Goal: Information Seeking & Learning: Learn about a topic

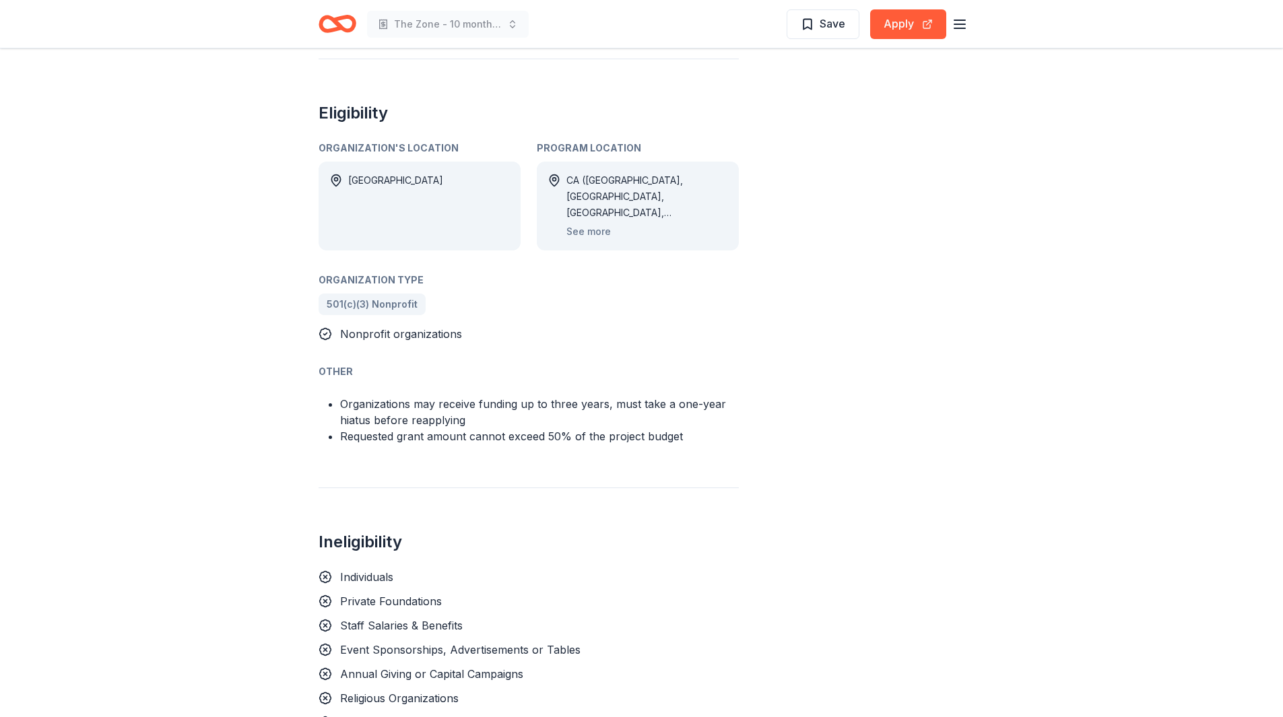
scroll to position [515, 0]
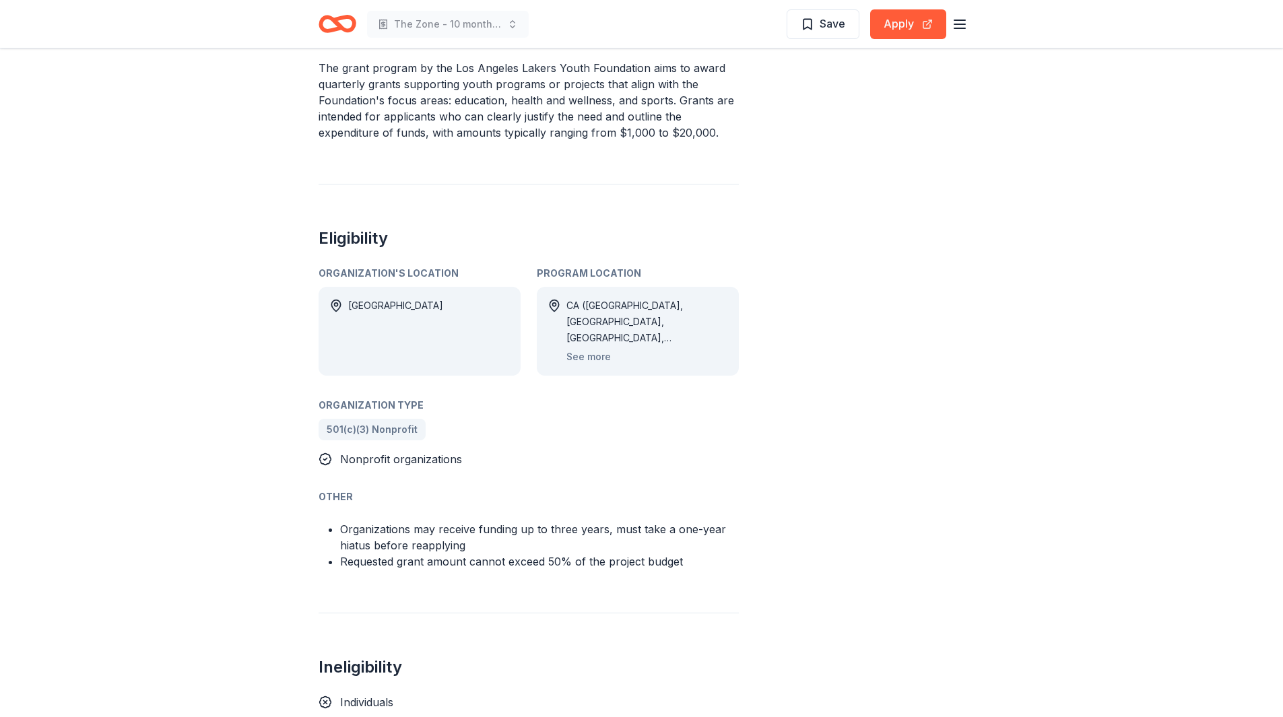
drag, startPoint x: 455, startPoint y: 103, endPoint x: 548, endPoint y: 101, distance: 93.0
click at [548, 101] on p "The grant program by the Los Angeles Lakers Youth Foundation aims to award quar…" at bounding box center [529, 100] width 420 height 81
drag, startPoint x: 340, startPoint y: 561, endPoint x: 616, endPoint y: 570, distance: 275.6
click at [616, 570] on div "Lakers Youth Foundation Quarterly Grants From Los Angeles Lakers Youth Foundati…" at bounding box center [529, 245] width 420 height 1368
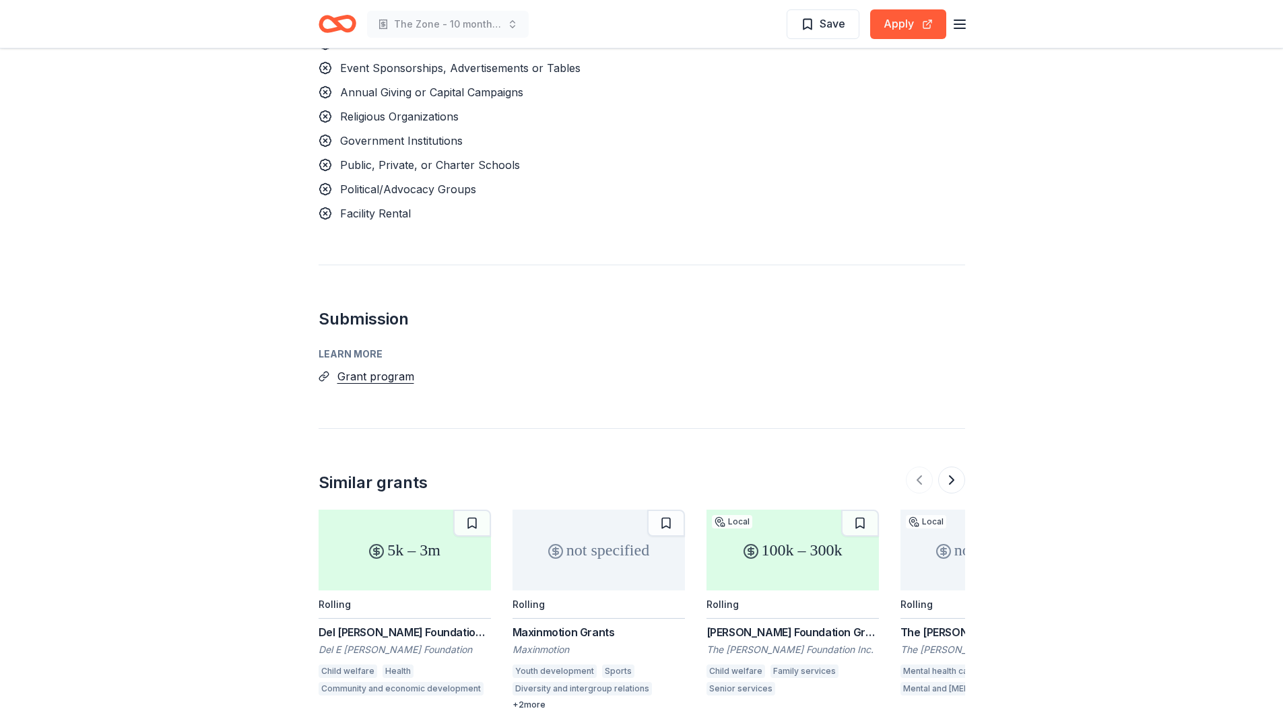
scroll to position [1201, 0]
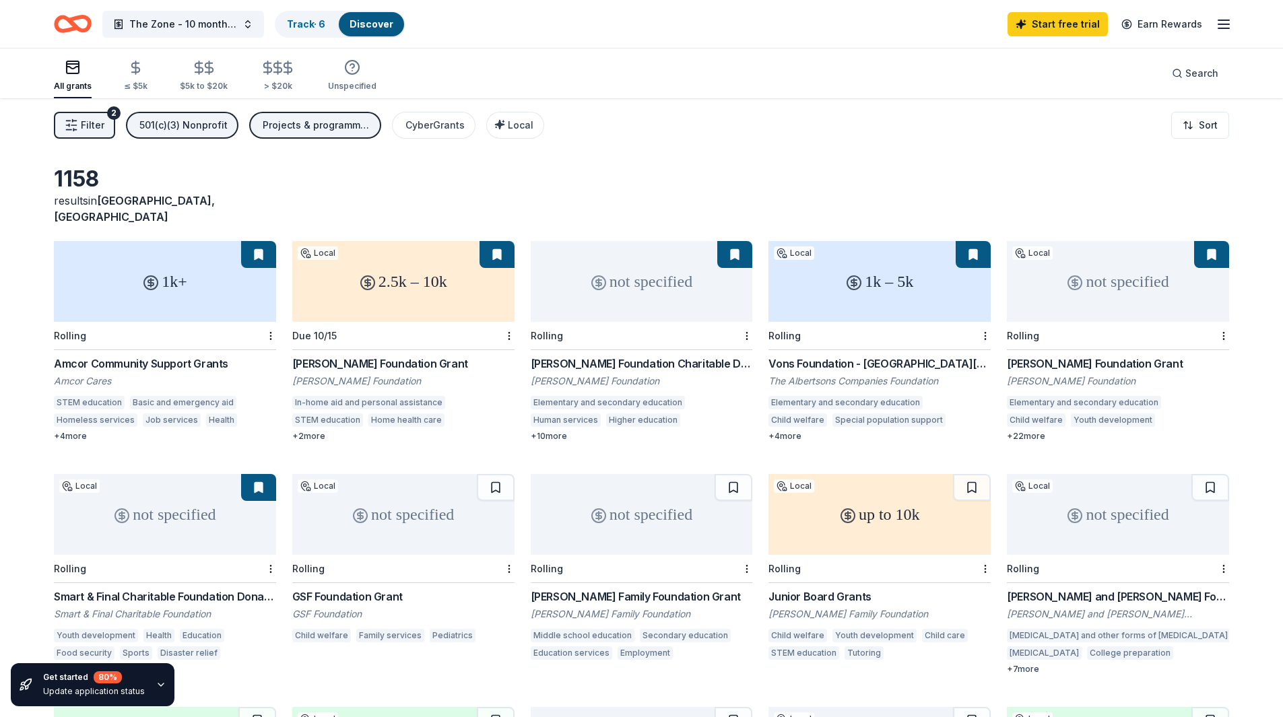
scroll to position [544, 0]
